Goal: Task Accomplishment & Management: Manage account settings

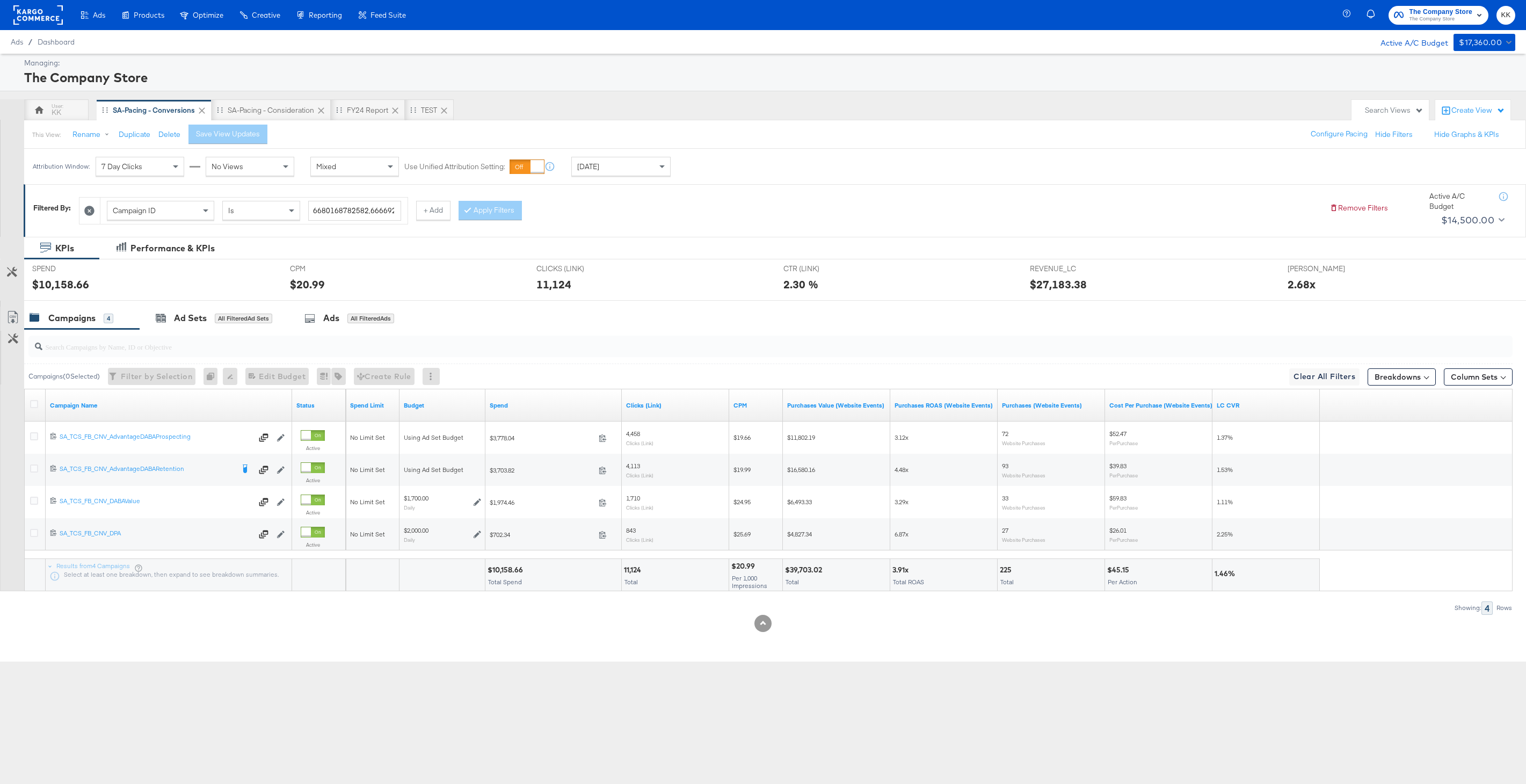
click at [279, 122] on div "This View: Rename Duplicate Delete Save View Updates Configure Pacing Hide Filt…" at bounding box center [775, 134] width 1503 height 29
click at [278, 112] on div "SA-Pacing - Consideration" at bounding box center [270, 109] width 86 height 10
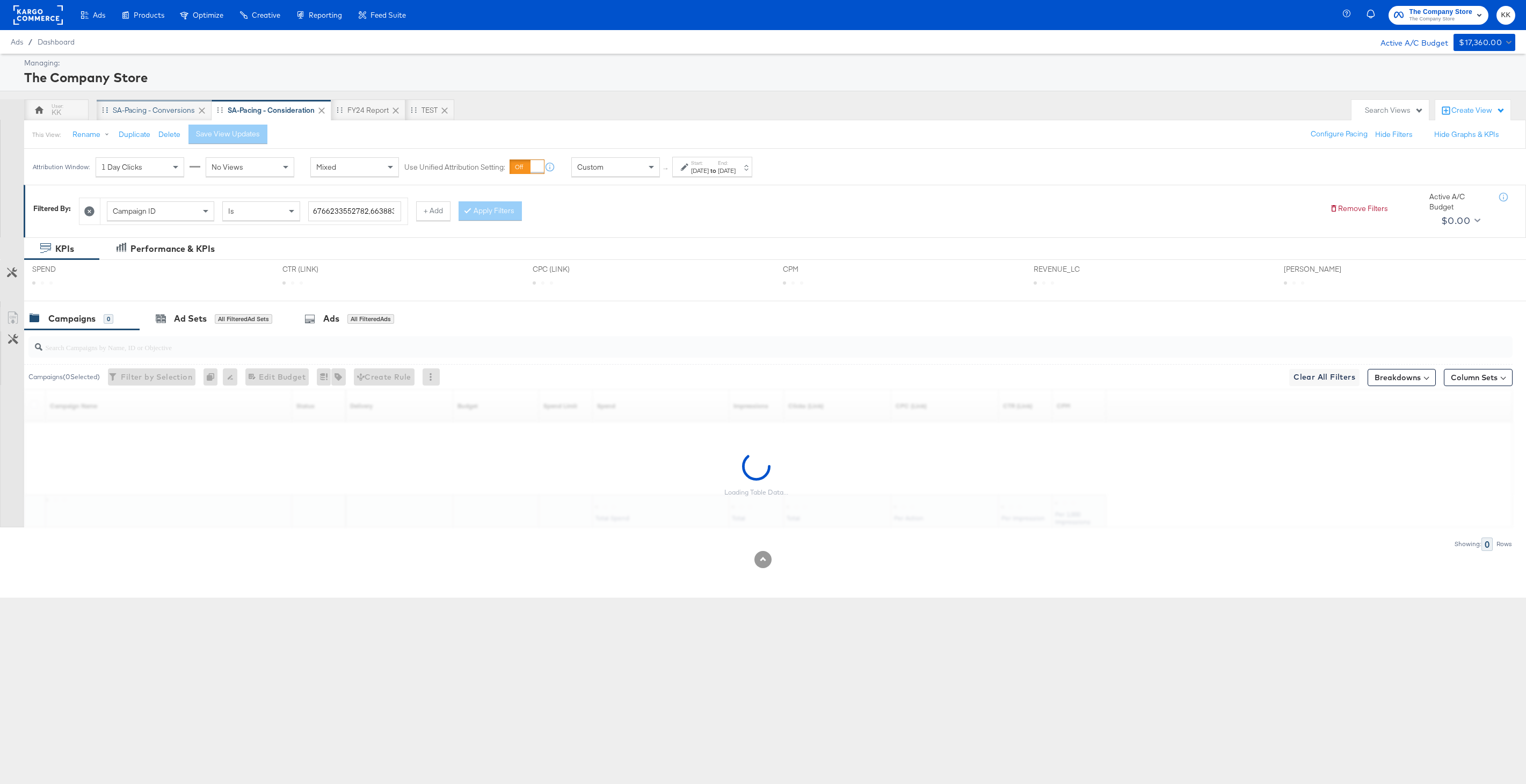
click at [157, 107] on div "SA-Pacing - Conversions" at bounding box center [154, 109] width 82 height 10
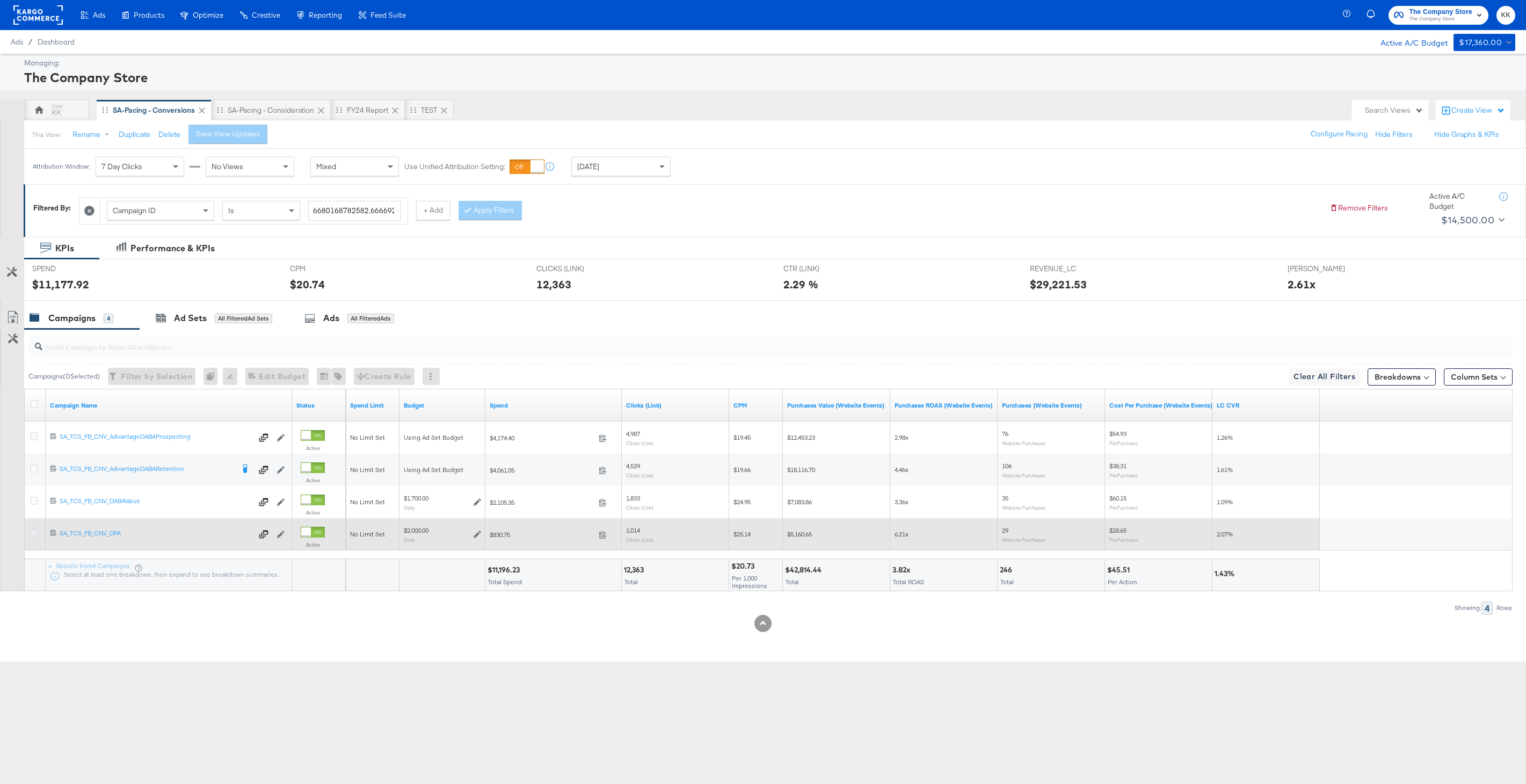
click at [33, 532] on icon at bounding box center [34, 532] width 8 height 8
click at [0, 0] on input "checkbox" at bounding box center [0, 0] width 0 height 0
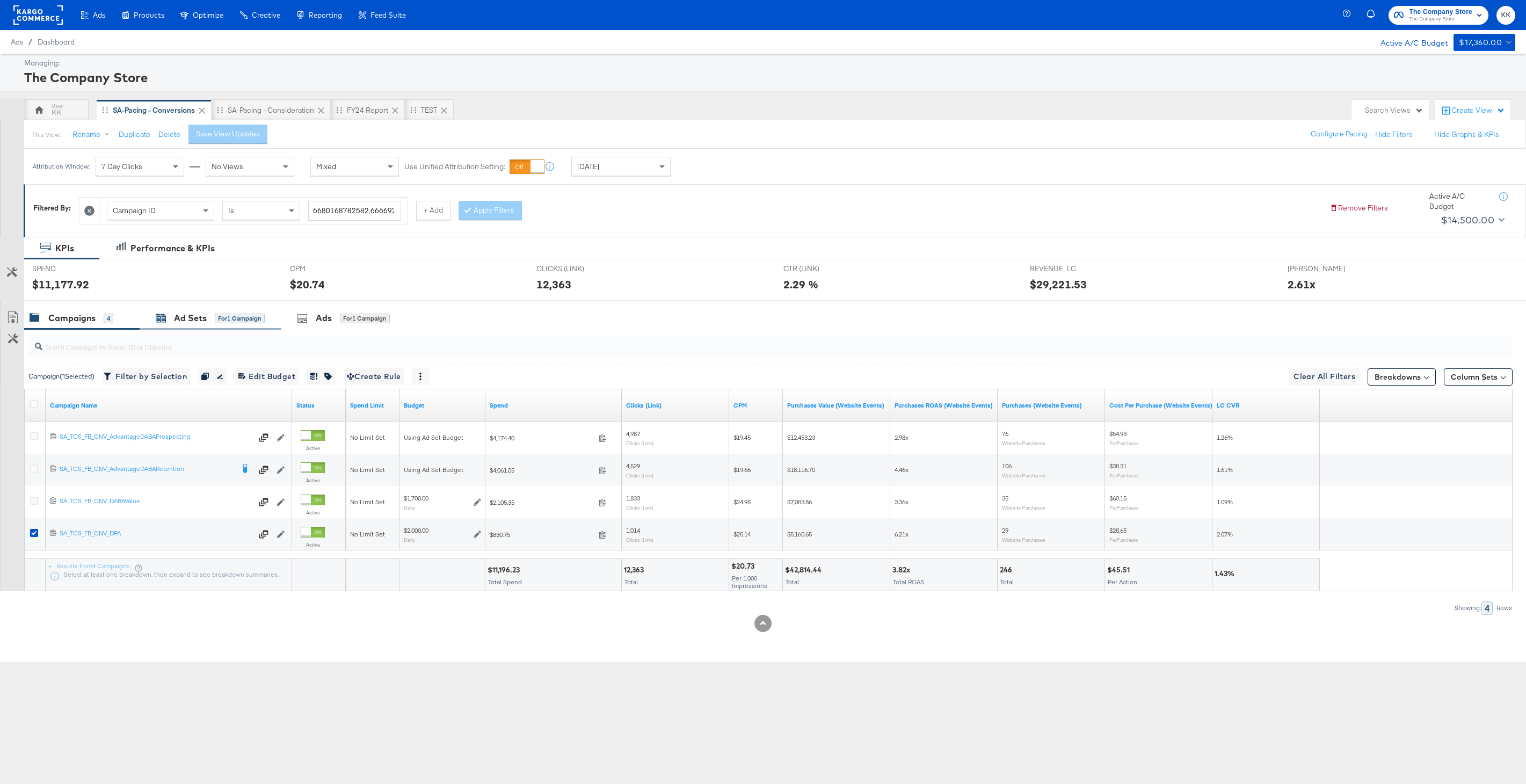
click at [205, 324] on div "Ad Sets" at bounding box center [190, 318] width 33 height 12
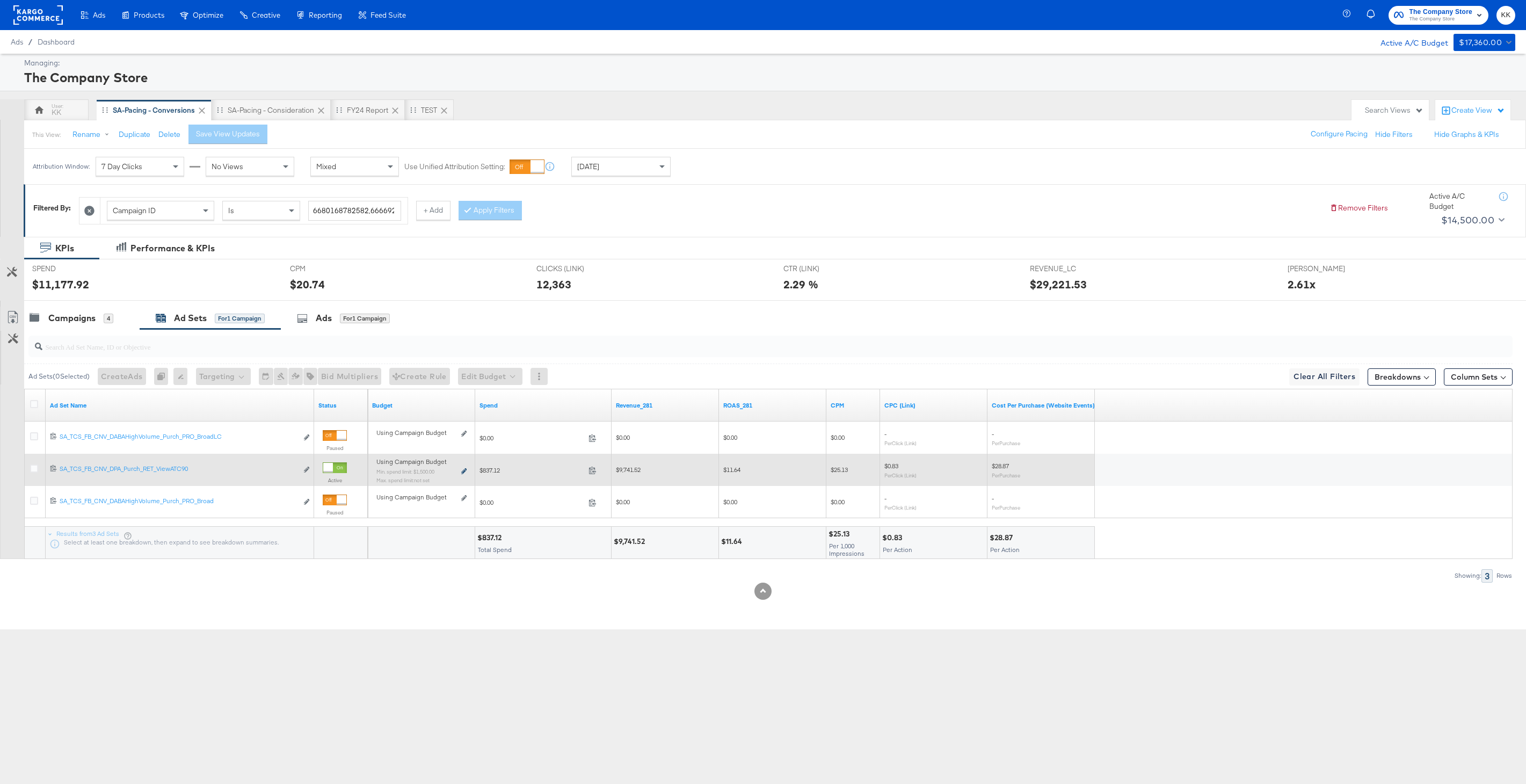
click at [463, 469] on icon at bounding box center [464, 471] width 5 height 6
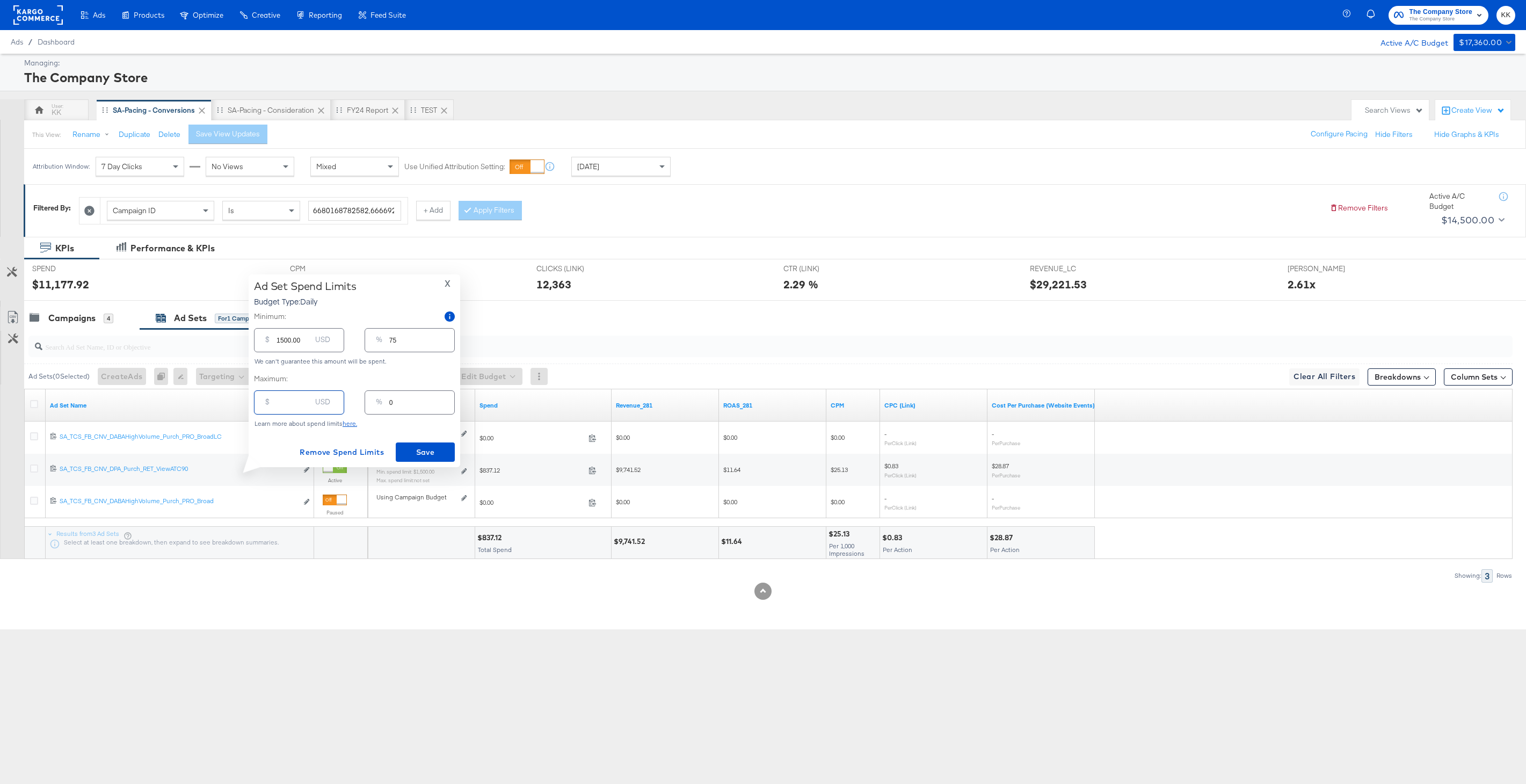
click at [281, 406] on input "number" at bounding box center [293, 398] width 35 height 23
type input "20"
type input "1"
type input "200"
type input "10"
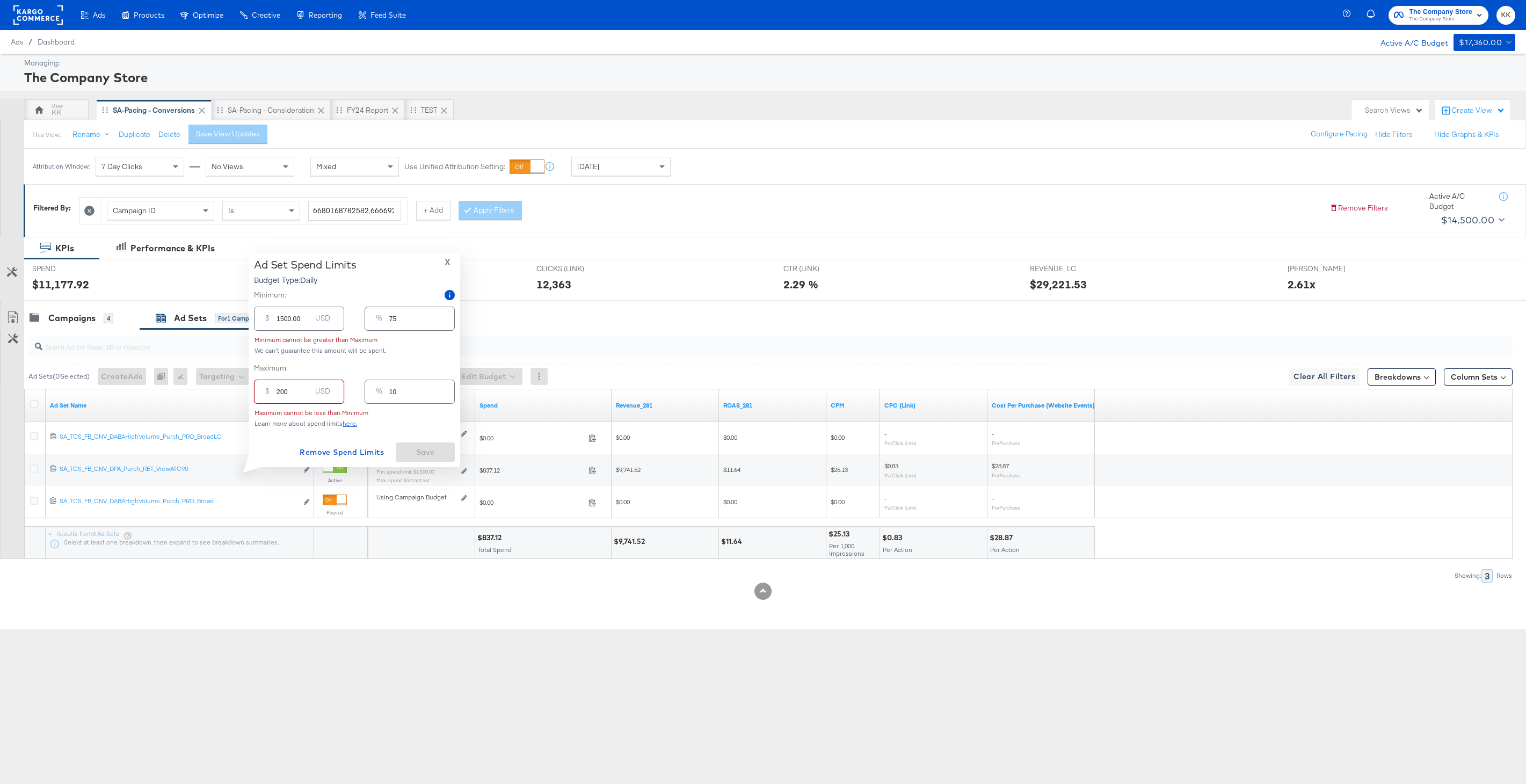
type input "2000"
type input "100"
type input "2000.00"
click at [417, 443] on button "Save" at bounding box center [425, 452] width 59 height 20
